Goal: Task Accomplishment & Management: Complete application form

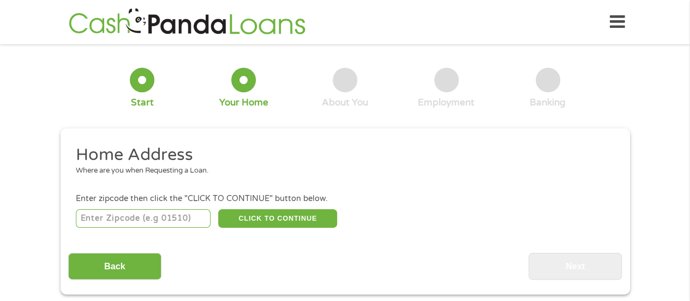
click at [111, 220] on input "number" at bounding box center [143, 218] width 135 height 19
type input "93955"
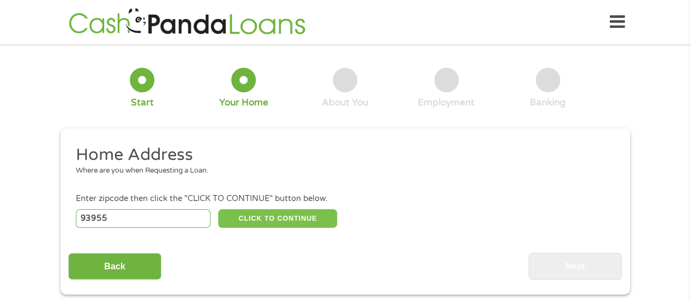
click at [275, 219] on button "CLICK TO CONTINUE" at bounding box center [277, 218] width 119 height 19
type input "93955"
type input "Seaside"
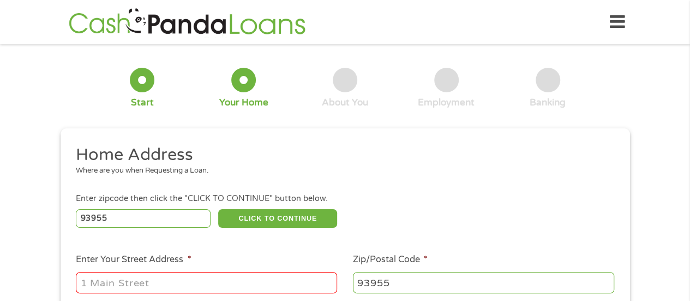
click at [205, 290] on input "Enter Your Street Address *" at bounding box center [206, 282] width 261 height 21
type input "[STREET_ADDRESS]"
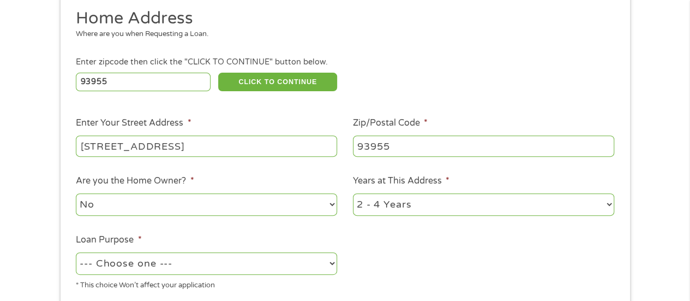
scroll to position [164, 0]
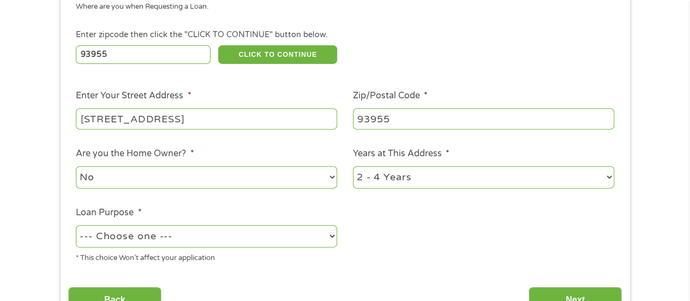
click at [189, 237] on select "--- Choose one --- Pay Bills Debt Consolidation Home Improvement Major Purchase…" at bounding box center [206, 236] width 261 height 22
select select "other"
click at [76, 225] on select "--- Choose one --- Pay Bills Debt Consolidation Home Improvement Major Purchase…" at bounding box center [206, 236] width 261 height 22
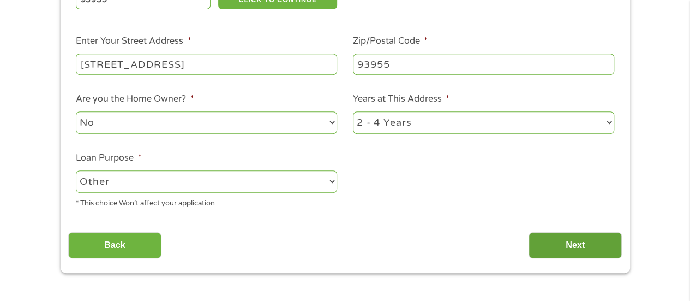
click at [580, 245] on input "Next" at bounding box center [575, 245] width 93 height 27
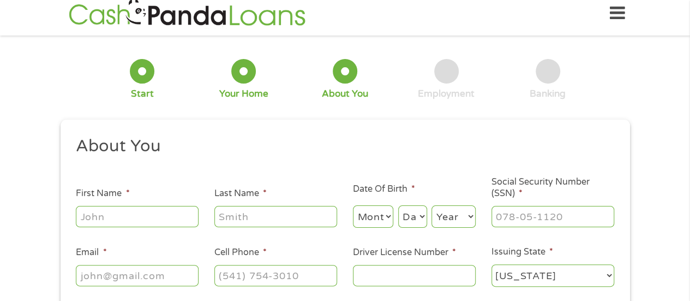
scroll to position [0, 0]
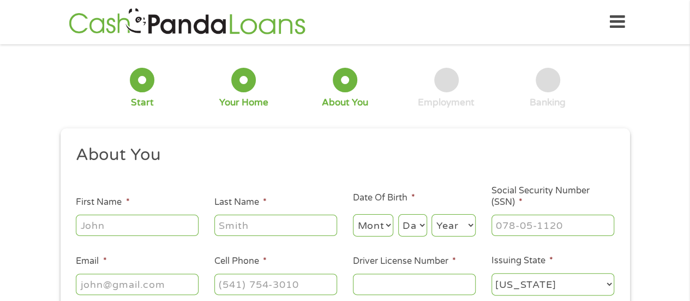
click at [181, 231] on input "First Name *" at bounding box center [137, 224] width 123 height 21
type input "[PERSON_NAME]"
type input "[EMAIL_ADDRESS][DOMAIN_NAME]"
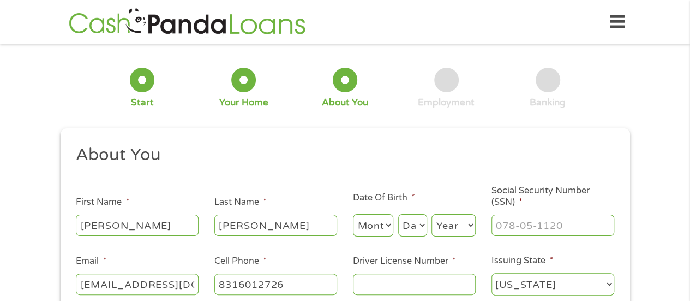
type input "[PHONE_NUMBER]"
click at [375, 220] on select "Month 1 2 3 4 5 6 7 8 9 10 11 12" at bounding box center [373, 225] width 41 height 22
select select "3"
click at [353, 214] on select "Month 1 2 3 4 5 6 7 8 9 10 11 12" at bounding box center [373, 225] width 41 height 22
click at [415, 237] on div "Day Day 1 2 3 4 5 6 7 8 9 10 11 12 13 14 15 16 17 18 19 20 21 22 23 24 25 26 27…" at bounding box center [412, 225] width 29 height 26
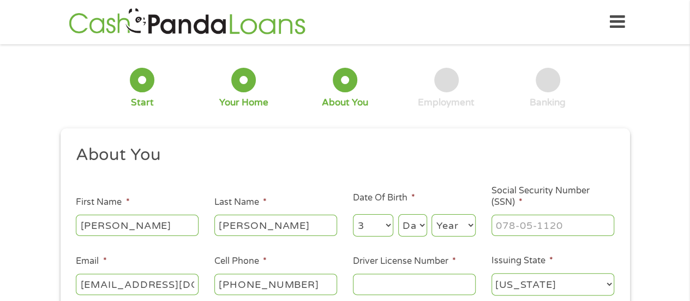
click at [413, 225] on select "Day 1 2 3 4 5 6 7 8 9 10 11 12 13 14 15 16 17 18 19 20 21 22 23 24 25 26 27 28 …" at bounding box center [412, 225] width 29 height 22
select select "2"
click at [398, 214] on select "Day 1 2 3 4 5 6 7 8 9 10 11 12 13 14 15 16 17 18 19 20 21 22 23 24 25 26 27 28 …" at bounding box center [412, 225] width 29 height 22
click at [445, 227] on select "Year [DATE] 2006 2005 2004 2003 2002 2001 2000 1999 1998 1997 1996 1995 1994 19…" at bounding box center [453, 225] width 44 height 22
select select "1970"
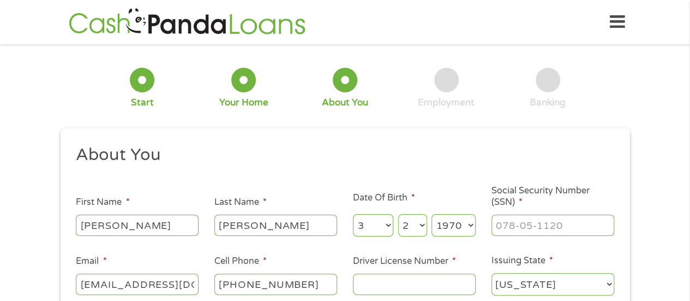
click at [431, 214] on select "Year [DATE] 2006 2005 2004 2003 2002 2001 2000 1999 1998 1997 1996 1995 1994 19…" at bounding box center [453, 225] width 44 height 22
click at [516, 226] on input "___-__-____" at bounding box center [552, 224] width 123 height 21
type input "553-61-0865"
click at [379, 280] on input "Driver License Number *" at bounding box center [414, 283] width 123 height 21
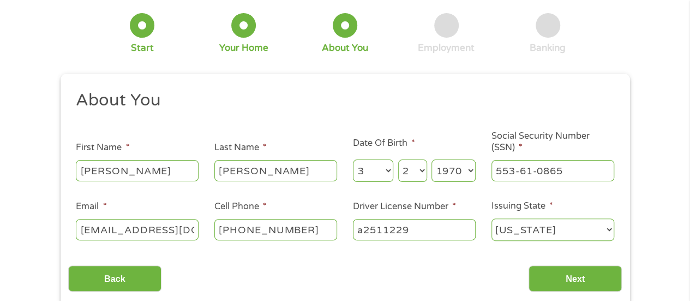
scroll to position [109, 0]
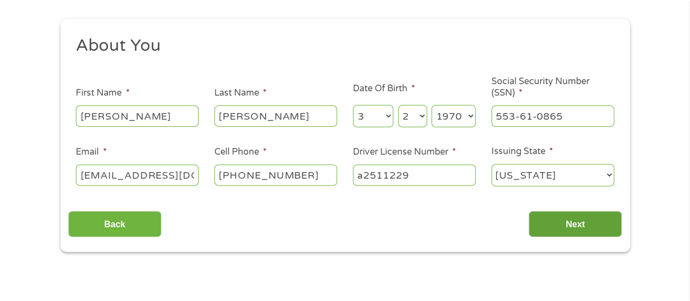
type input "a2511229"
click at [573, 223] on input "Next" at bounding box center [575, 224] width 93 height 27
click at [569, 226] on input "Next" at bounding box center [575, 224] width 93 height 27
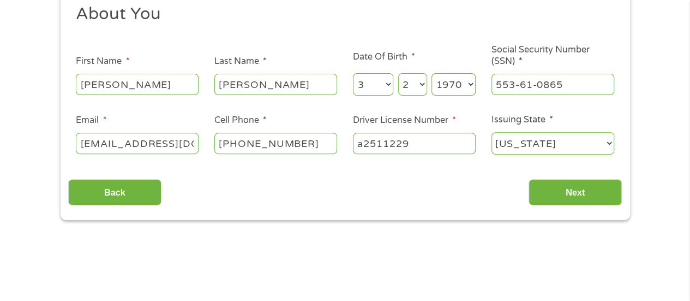
scroll to position [164, 0]
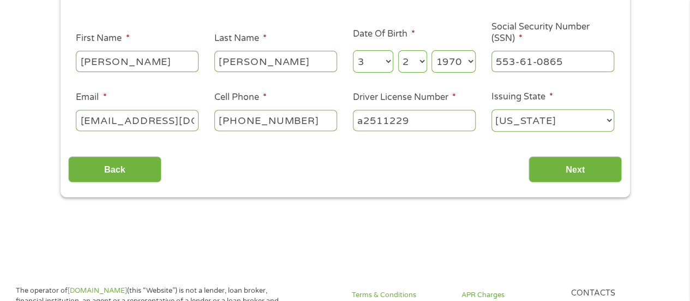
click at [423, 115] on input "a2511229" at bounding box center [414, 120] width 123 height 21
click at [572, 171] on input "Next" at bounding box center [575, 169] width 93 height 27
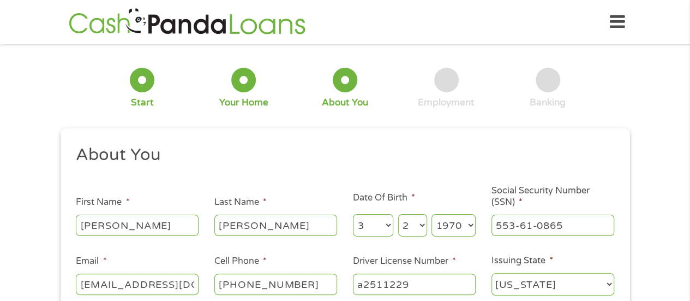
click at [351, 83] on div at bounding box center [345, 80] width 25 height 25
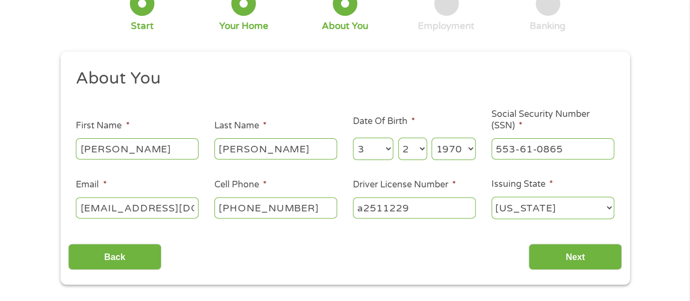
scroll to position [109, 0]
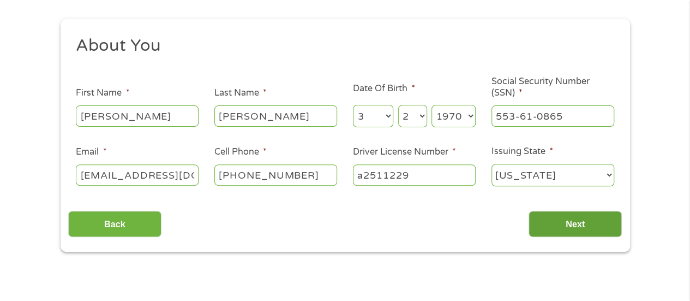
click at [579, 214] on input "Next" at bounding box center [575, 224] width 93 height 27
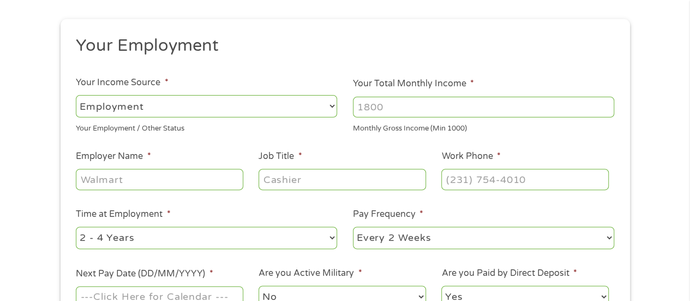
scroll to position [72, 0]
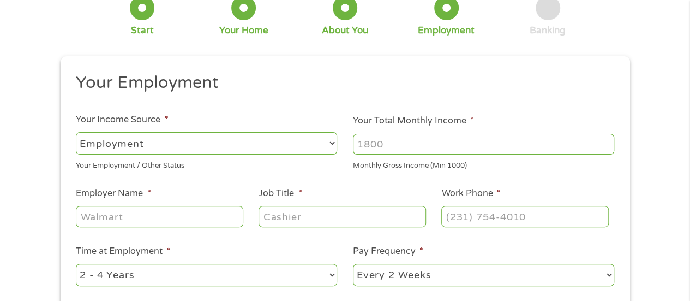
click at [557, 173] on ul "Your Employment Your Income Source * --- Choose one --- Employment [DEMOGRAPHIC…" at bounding box center [345, 213] width 554 height 283
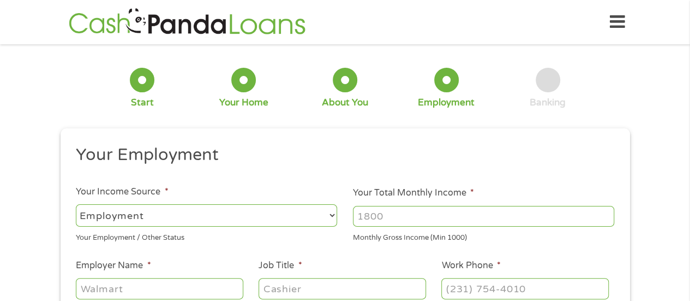
click at [390, 220] on input "Your Total Monthly Income *" at bounding box center [483, 216] width 261 height 21
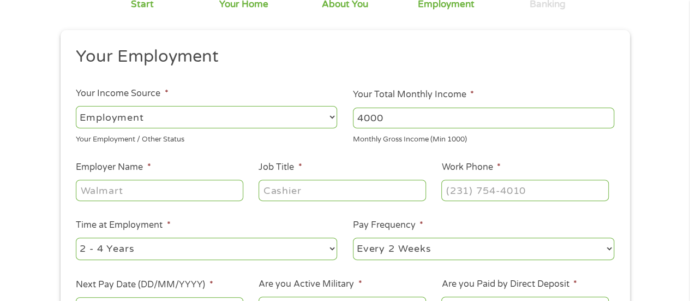
scroll to position [109, 0]
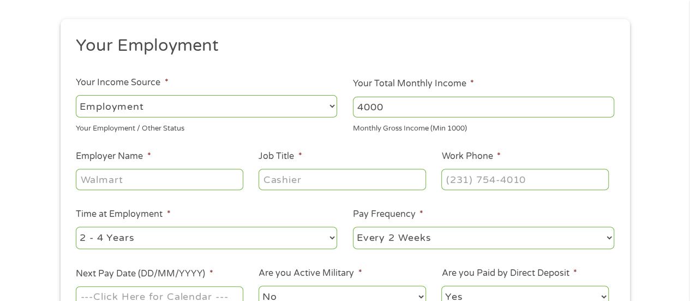
type input "4000"
click at [125, 176] on input "Employer Name *" at bounding box center [159, 179] width 167 height 21
type input "wsi"
click at [299, 183] on input "Job Title *" at bounding box center [342, 179] width 167 height 21
type input "agm"
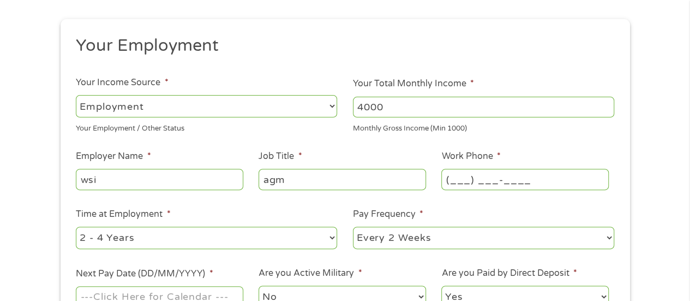
click at [456, 181] on input "(___) ___-____" at bounding box center [524, 179] width 167 height 21
drag, startPoint x: 474, startPoint y: 192, endPoint x: 215, endPoint y: 225, distance: 261.2
click at [215, 225] on ul "Your Employment Your Income Source * --- Choose one --- Employment [DEMOGRAPHIC…" at bounding box center [345, 176] width 554 height 283
type input "[PHONE_NUMBER]"
click at [158, 238] on select "--- Choose one --- 1 Year or less 1 - 2 Years 2 - 4 Years Over 4 Years" at bounding box center [206, 237] width 261 height 22
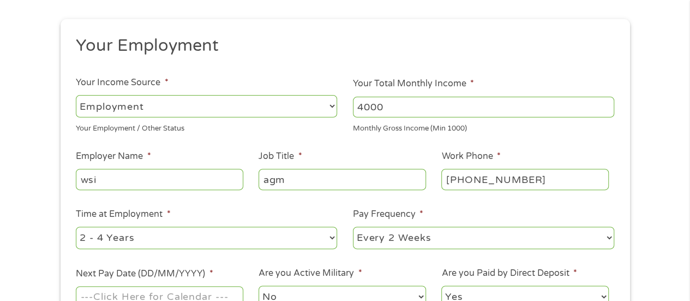
select select "60months"
click at [76, 226] on select "--- Choose one --- 1 Year or less 1 - 2 Years 2 - 4 Years Over 4 Years" at bounding box center [206, 237] width 261 height 22
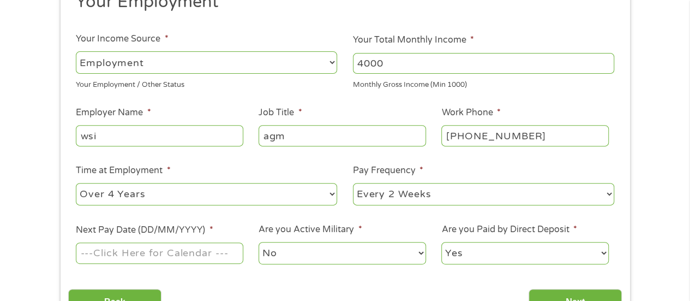
scroll to position [164, 0]
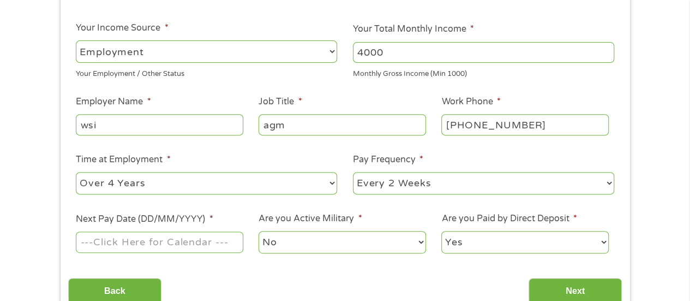
click at [184, 245] on input "Next Pay Date (DD/MM/YYYY) *" at bounding box center [159, 241] width 167 height 21
click at [108, 241] on input "Next Pay Date (DD/MM/YYYY) *" at bounding box center [159, 241] width 167 height 21
click at [196, 240] on input "Next Pay Date (DD/MM/YYYY) *" at bounding box center [159, 241] width 167 height 21
click at [221, 242] on input "Next Pay Date (DD/MM/YYYY) *" at bounding box center [159, 241] width 167 height 21
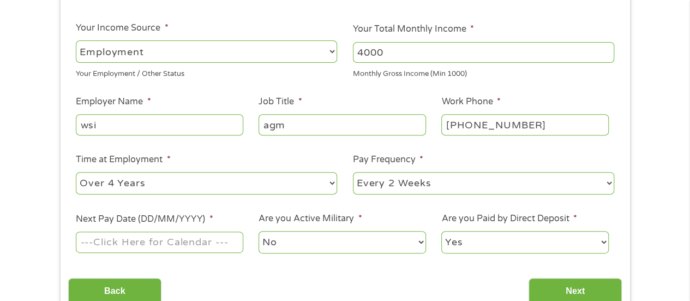
click at [220, 242] on input "Next Pay Date (DD/MM/YYYY) *" at bounding box center [159, 241] width 167 height 21
click at [110, 243] on input "[DATE]" at bounding box center [159, 241] width 167 height 21
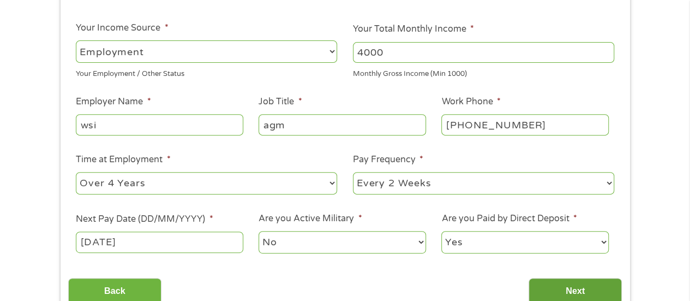
type input "[DATE]"
click at [588, 279] on input "Next" at bounding box center [575, 291] width 93 height 27
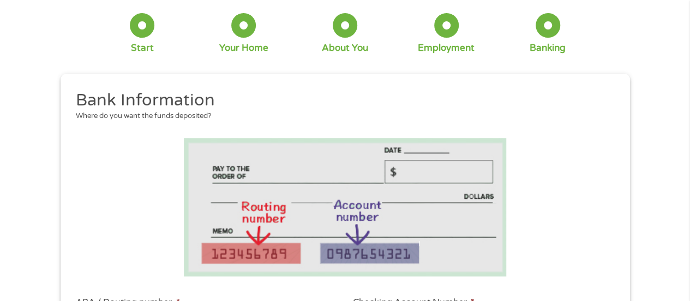
scroll to position [218, 0]
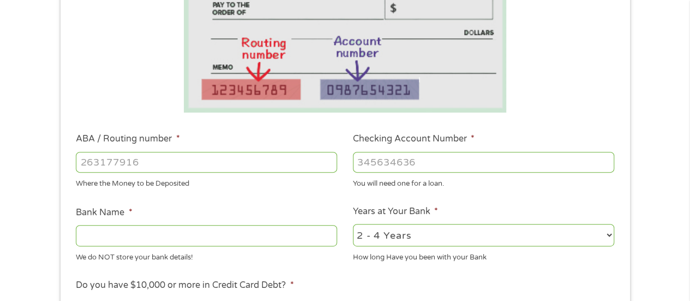
click at [171, 158] on input "ABA / Routing number *" at bounding box center [206, 162] width 261 height 21
type input "322271627"
type input "[PERSON_NAME] [PERSON_NAME] BANK NA"
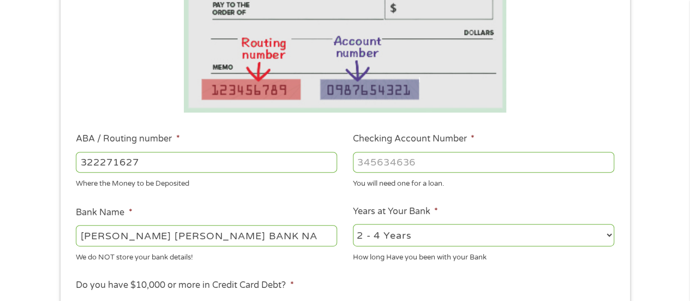
type input "322271627"
click at [417, 167] on input "Checking Account Number *" at bounding box center [483, 162] width 261 height 21
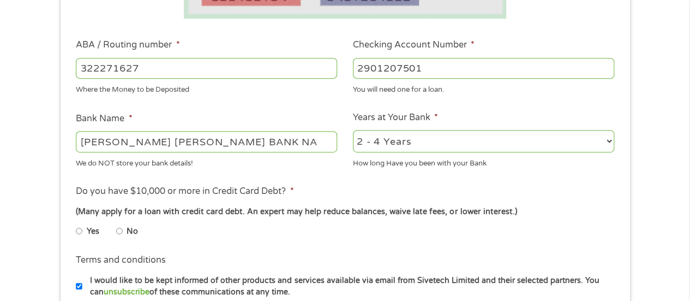
scroll to position [327, 0]
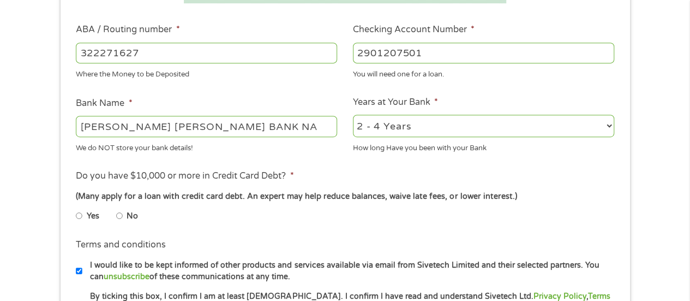
type input "2901207501"
click at [118, 215] on input "No" at bounding box center [119, 215] width 7 height 17
radio input "true"
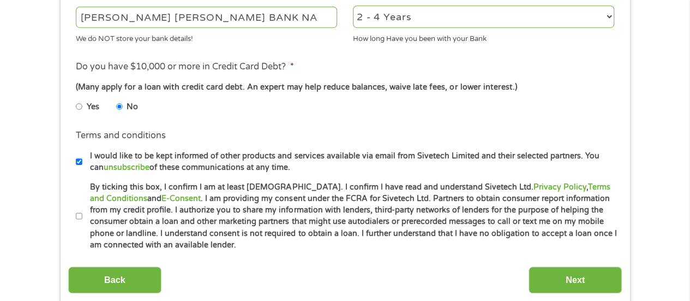
scroll to position [491, 0]
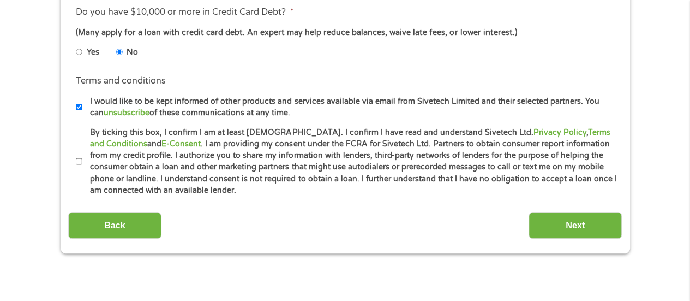
click at [78, 161] on input "By ticking this box, I confirm I am at least [DEMOGRAPHIC_DATA]. I confirm I ha…" at bounding box center [79, 161] width 7 height 17
checkbox input "true"
click at [566, 222] on input "Next" at bounding box center [575, 225] width 93 height 27
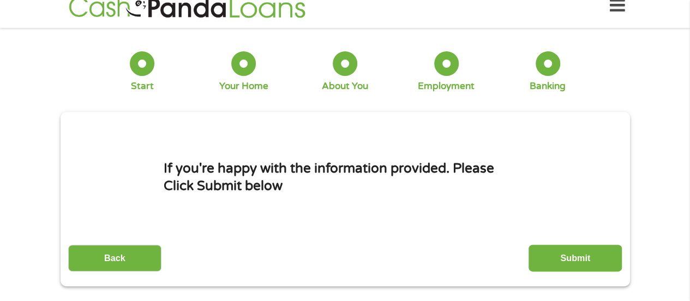
scroll to position [0, 0]
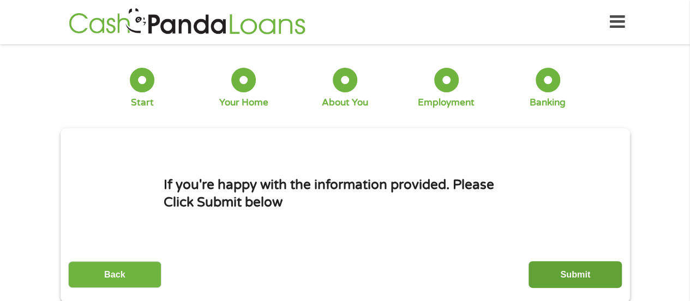
click at [579, 274] on input "Submit" at bounding box center [575, 274] width 93 height 27
